Goal: Browse casually

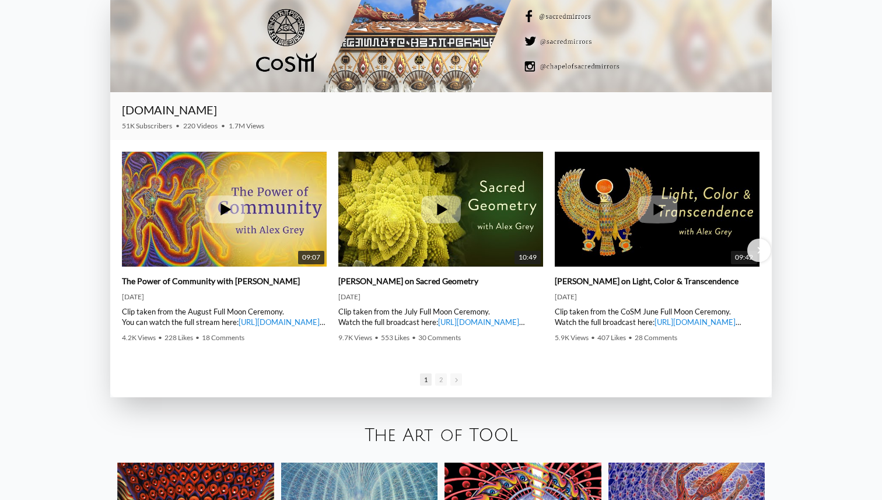
scroll to position [1826, 0]
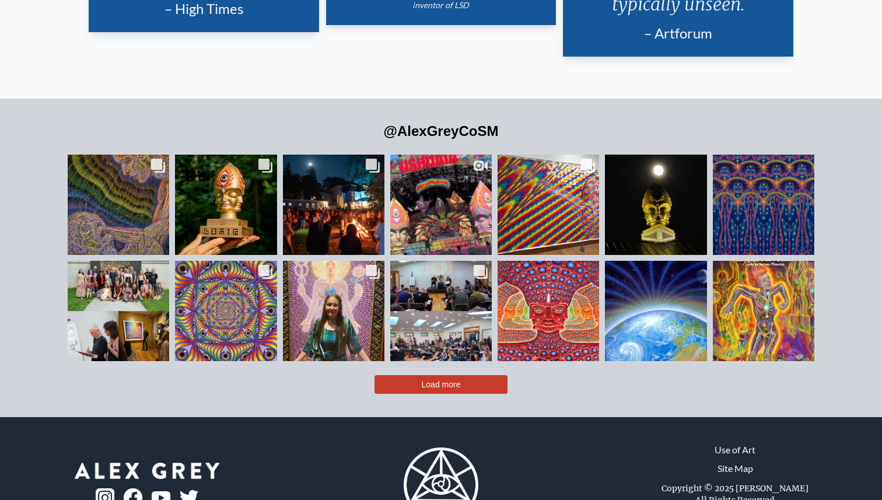
click at [442, 380] on span "Load more" at bounding box center [441, 384] width 39 height 9
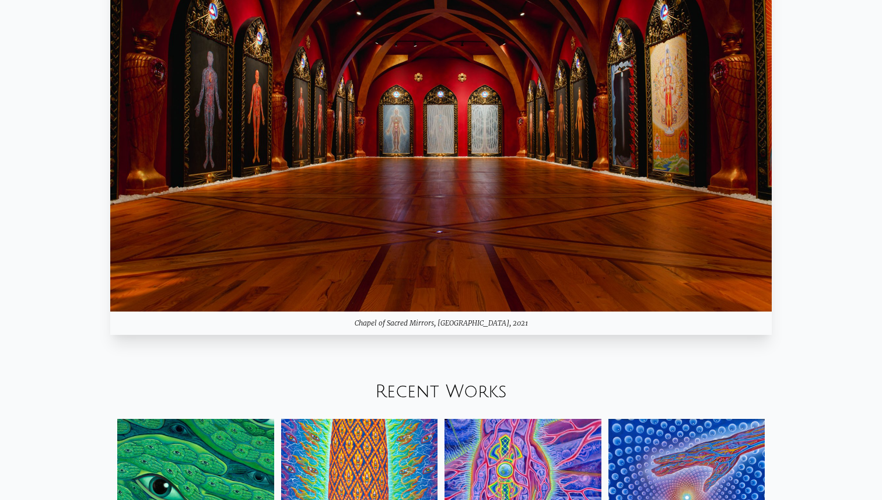
scroll to position [1003, 0]
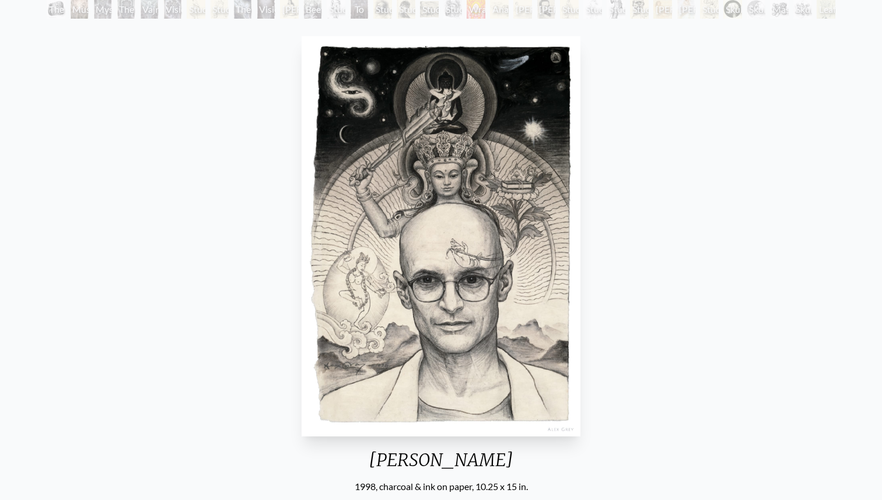
scroll to position [102, 0]
